Goal: Transaction & Acquisition: Purchase product/service

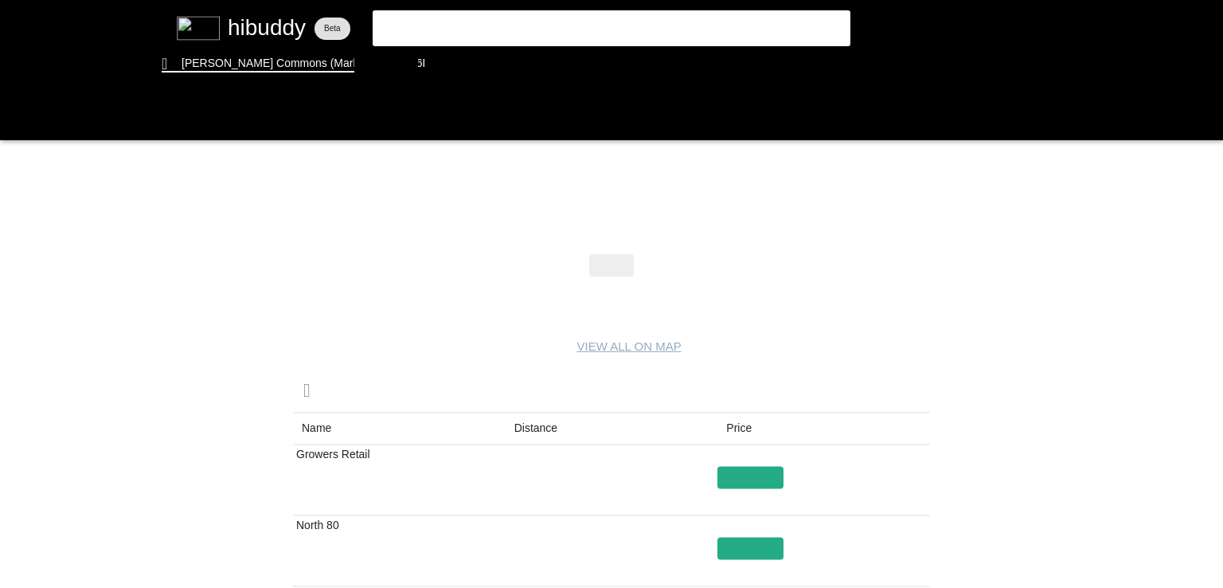
click at [538, 419] on flt-glass-pane at bounding box center [611, 294] width 1223 height 588
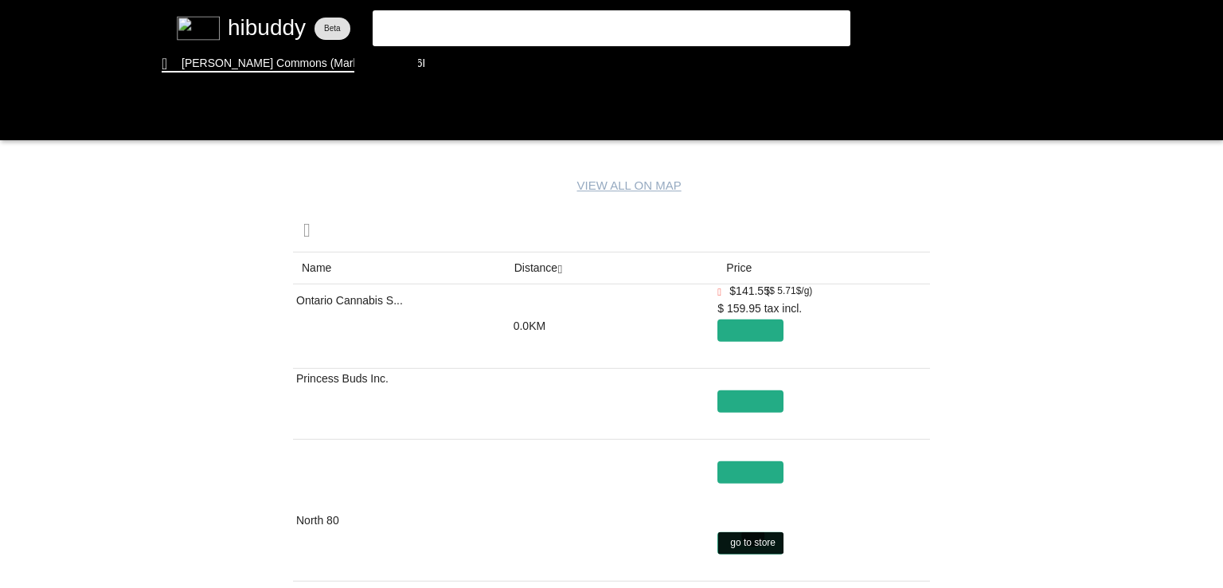
click at [752, 534] on flt-glass-pane at bounding box center [611, 294] width 1223 height 588
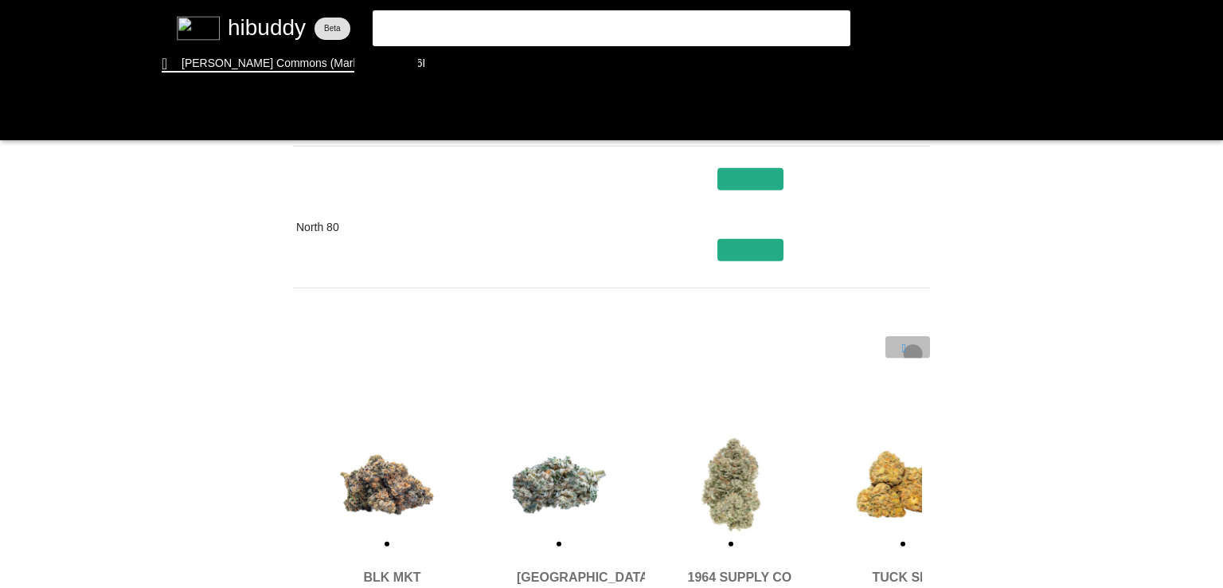
click at [913, 354] on flt-glass-pane at bounding box center [611, 294] width 1223 height 588
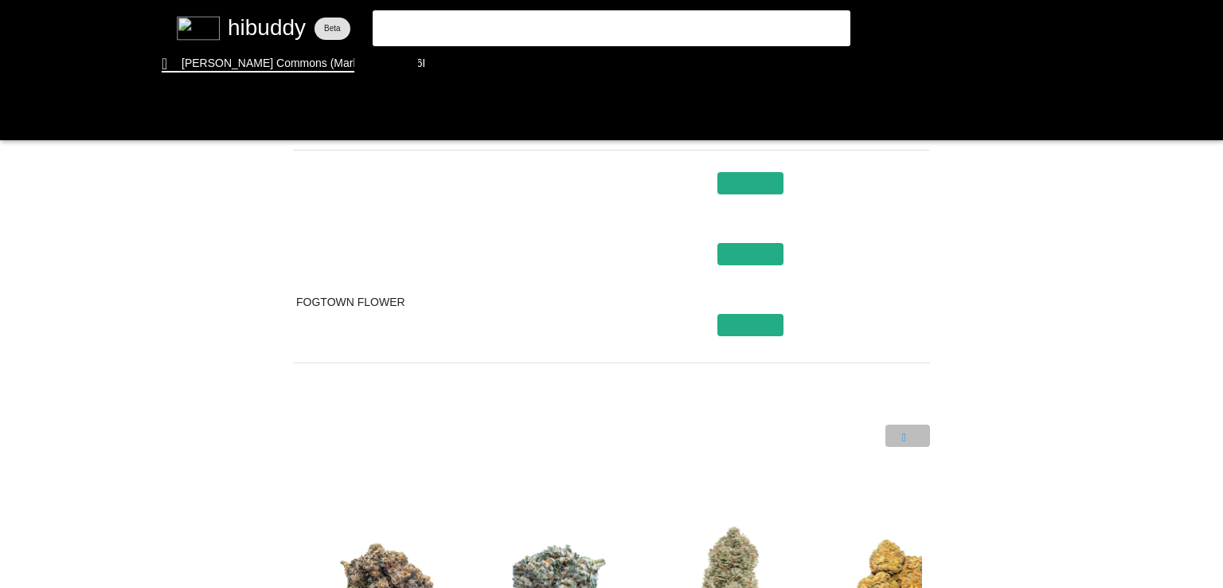
click at [914, 435] on flt-glass-pane at bounding box center [611, 294] width 1223 height 588
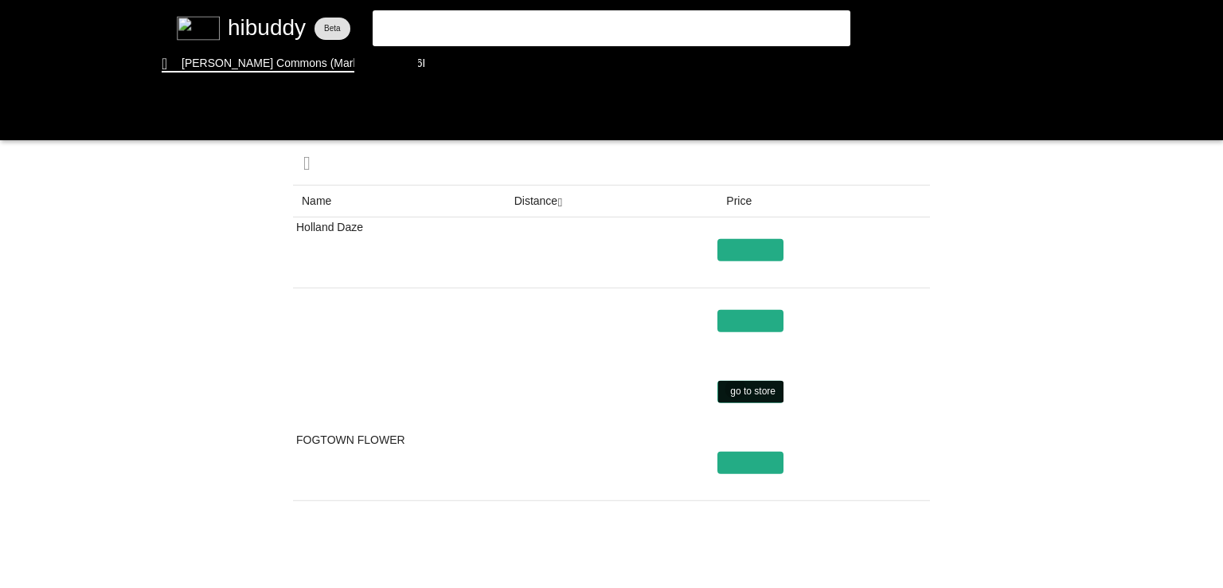
click at [736, 389] on flt-glass-pane at bounding box center [611, 294] width 1223 height 588
click at [455, 64] on flt-glass-pane at bounding box center [611, 294] width 1223 height 588
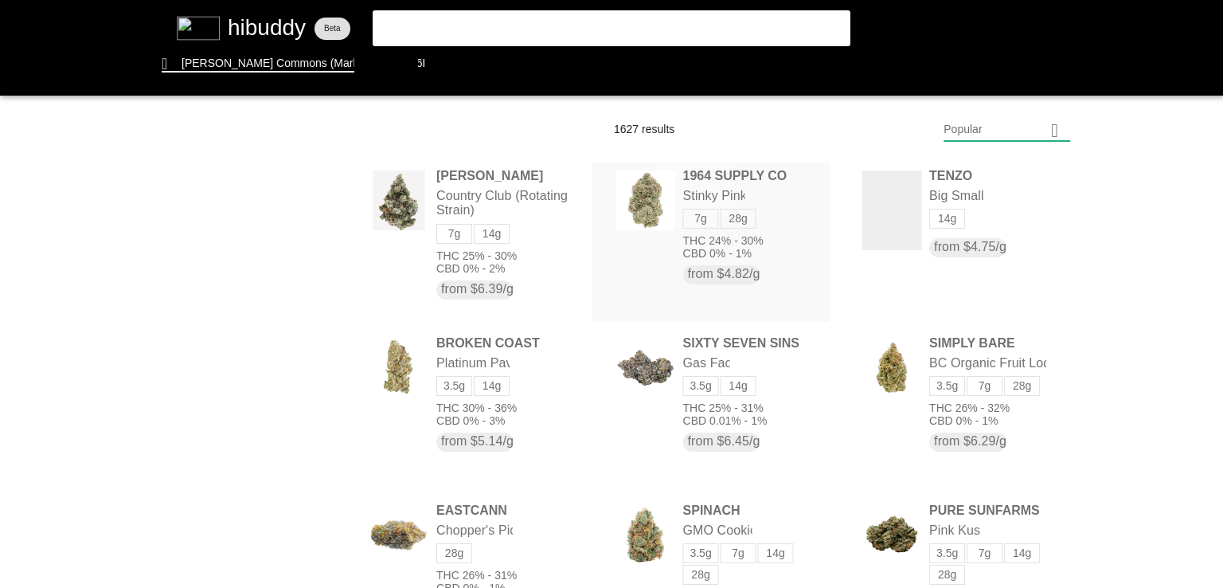
click at [694, 186] on flt-glass-pane at bounding box center [611, 294] width 1223 height 588
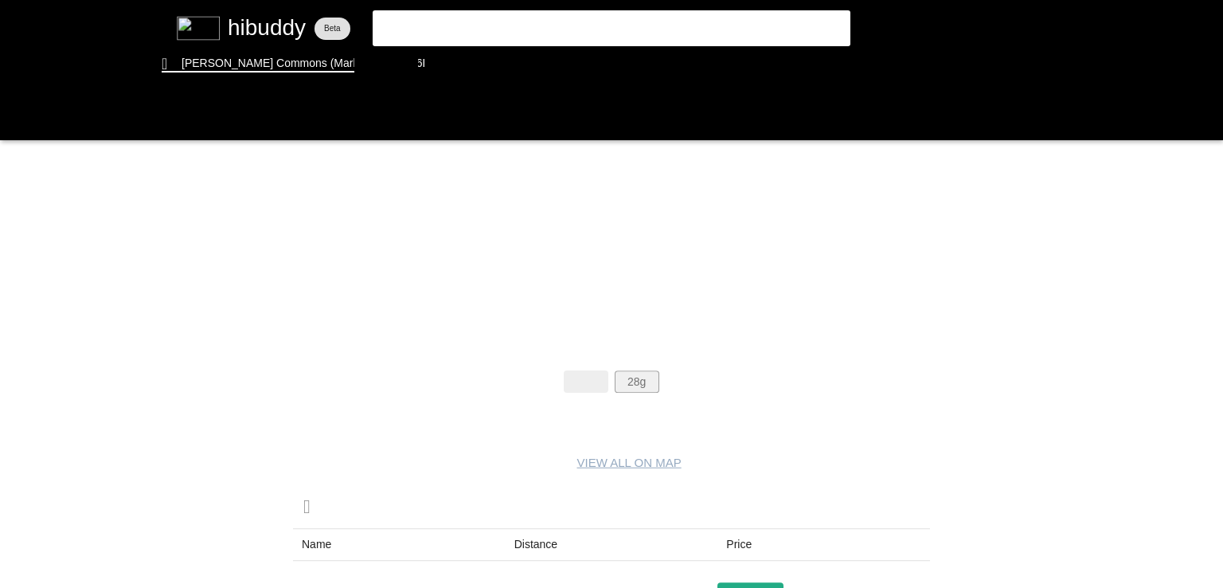
click at [634, 381] on flt-glass-pane at bounding box center [611, 294] width 1223 height 588
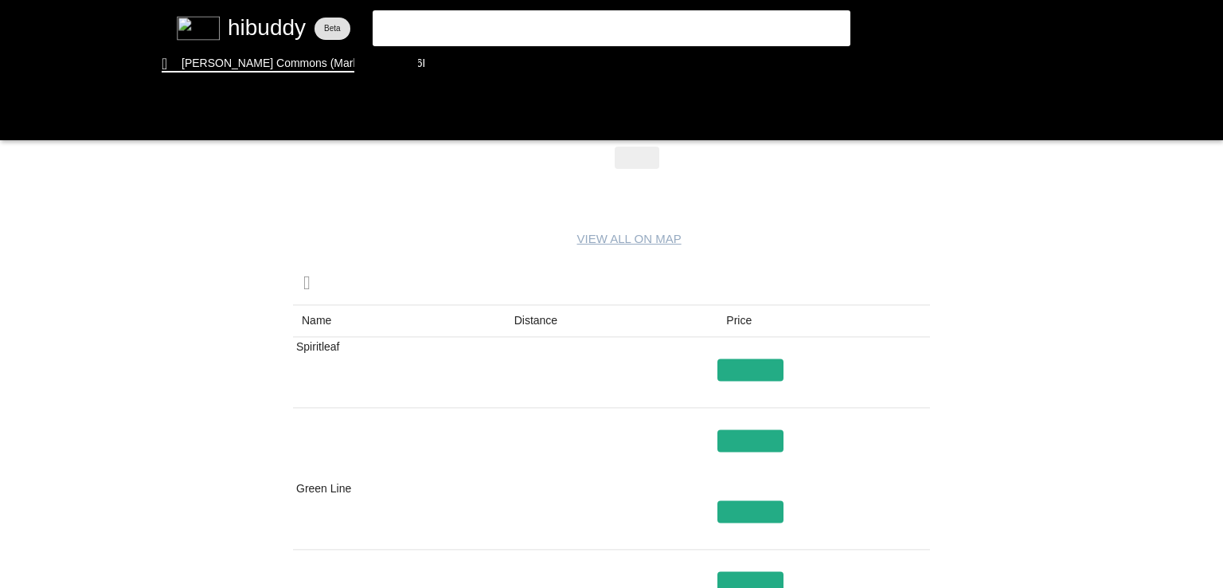
click at [532, 322] on flt-glass-pane at bounding box center [611, 294] width 1223 height 588
click at [756, 367] on flt-glass-pane at bounding box center [611, 294] width 1223 height 588
